Goal: Task Accomplishment & Management: Manage account settings

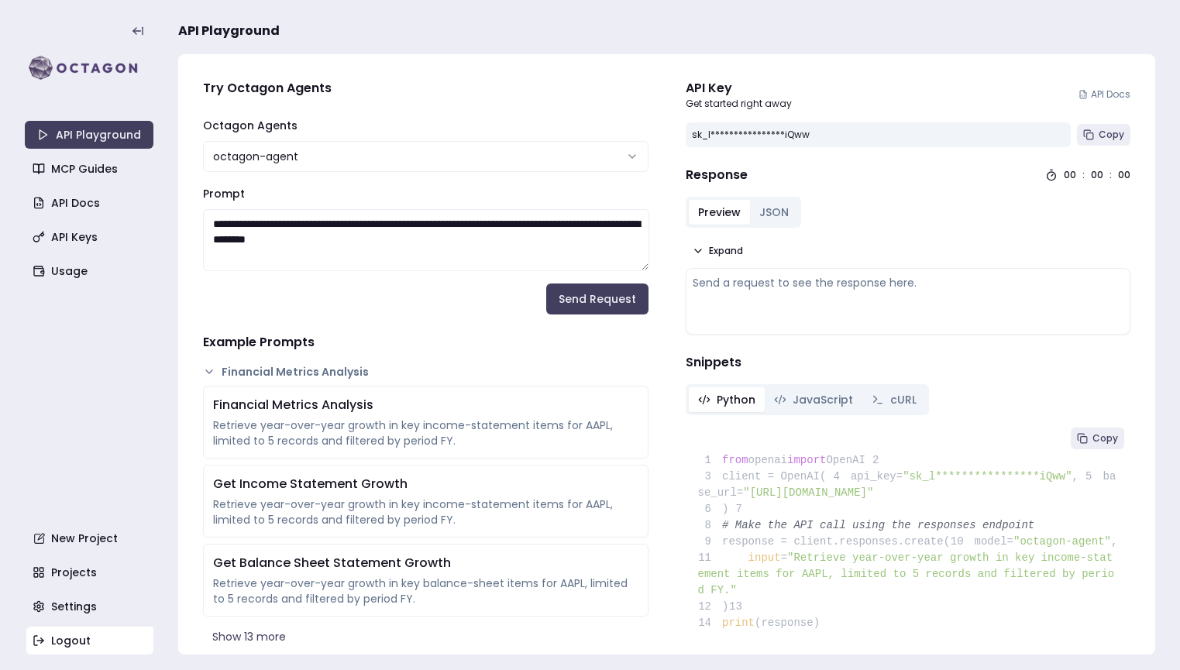
click at [72, 639] on link "Logout" at bounding box center [90, 641] width 129 height 28
click at [61, 645] on link "Logout" at bounding box center [90, 641] width 129 height 28
